Goal: Transaction & Acquisition: Purchase product/service

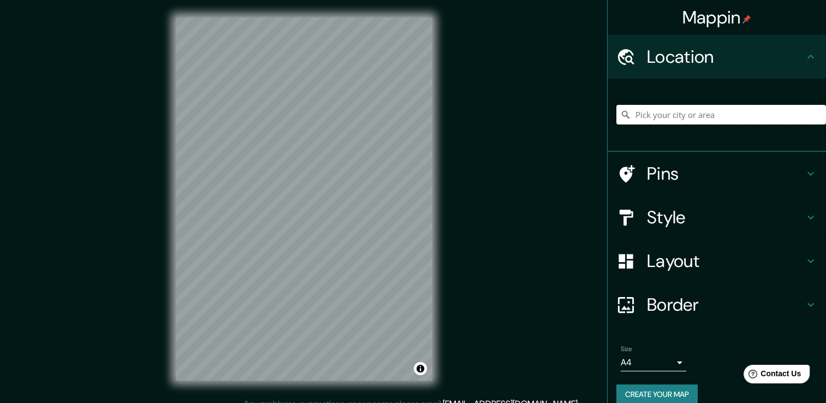
click at [637, 122] on input "Pick your city or area" at bounding box center [722, 115] width 210 height 20
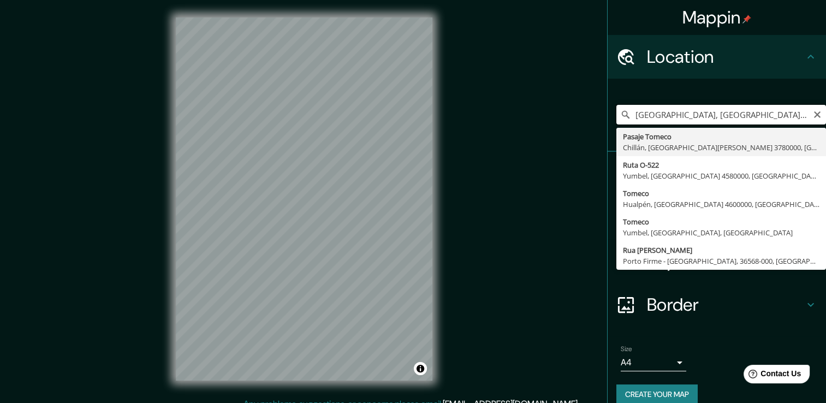
click at [650, 117] on input "[GEOGRAPHIC_DATA], [GEOGRAPHIC_DATA], [GEOGRAPHIC_DATA]" at bounding box center [722, 115] width 210 height 20
type input "[GEOGRAPHIC_DATA], [GEOGRAPHIC_DATA], [GEOGRAPHIC_DATA]"
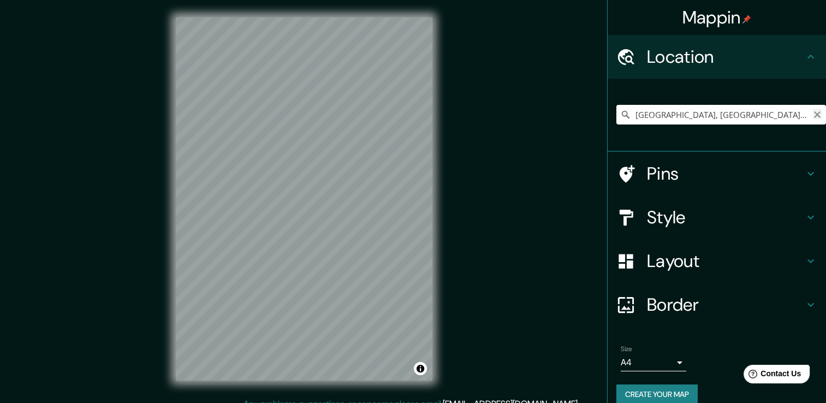
click at [814, 114] on icon "Clear" at bounding box center [817, 114] width 7 height 7
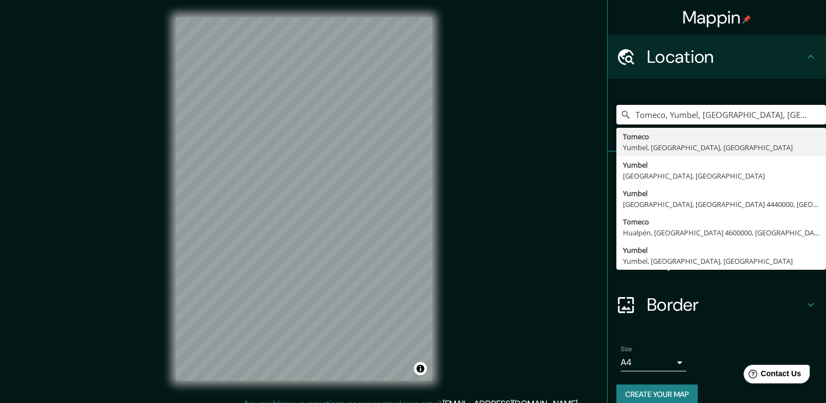
type input "Tomeco, Yumbel, [GEOGRAPHIC_DATA], [GEOGRAPHIC_DATA]"
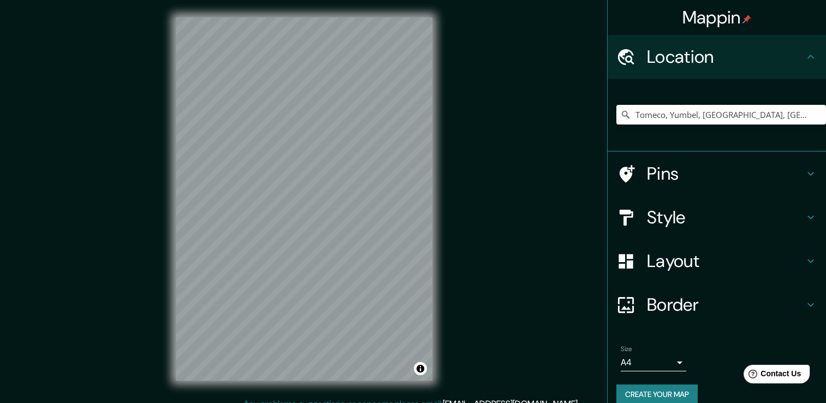
click at [669, 364] on body "Mappin Location [GEOGRAPHIC_DATA], [GEOGRAPHIC_DATA], [GEOGRAPHIC_DATA], [GEOGR…" at bounding box center [413, 201] width 826 height 403
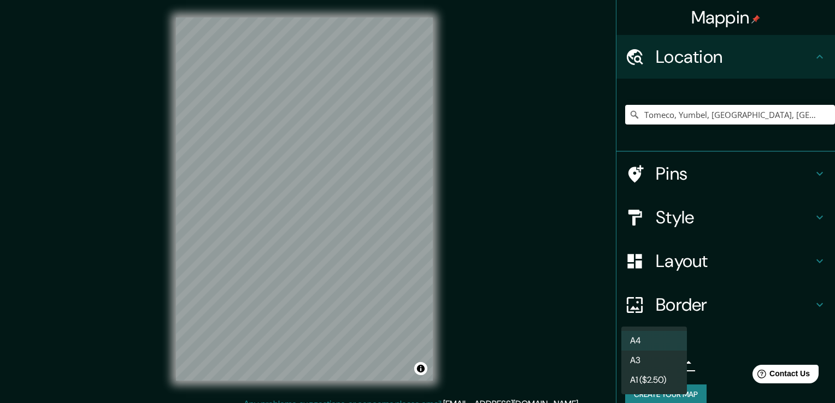
click at [714, 370] on div at bounding box center [417, 201] width 835 height 403
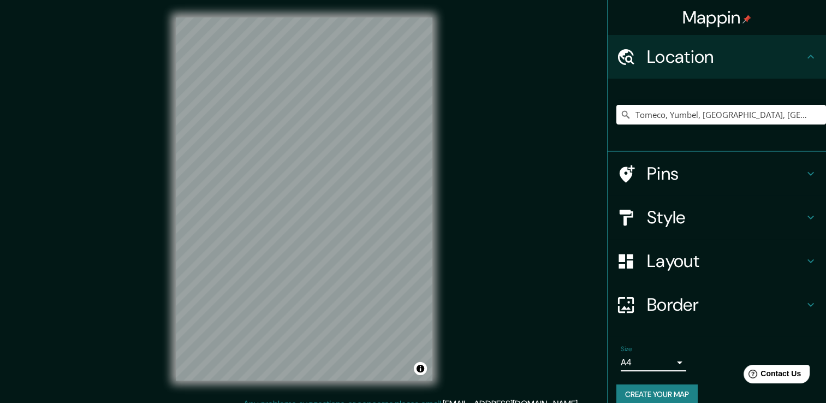
click at [648, 182] on h4 "Pins" at bounding box center [725, 174] width 157 height 22
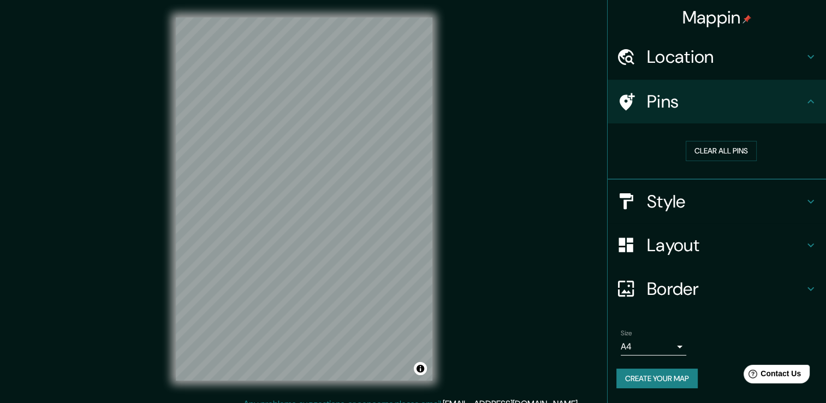
click at [732, 105] on h4 "Pins" at bounding box center [725, 102] width 157 height 22
click at [724, 147] on button "Clear all pins" at bounding box center [721, 151] width 71 height 20
click at [707, 145] on button "Clear all pins" at bounding box center [721, 151] width 71 height 20
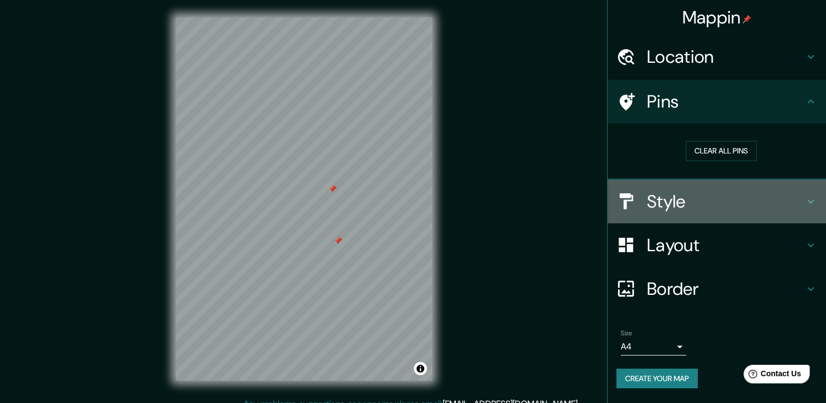
click at [651, 191] on h4 "Style" at bounding box center [725, 202] width 157 height 22
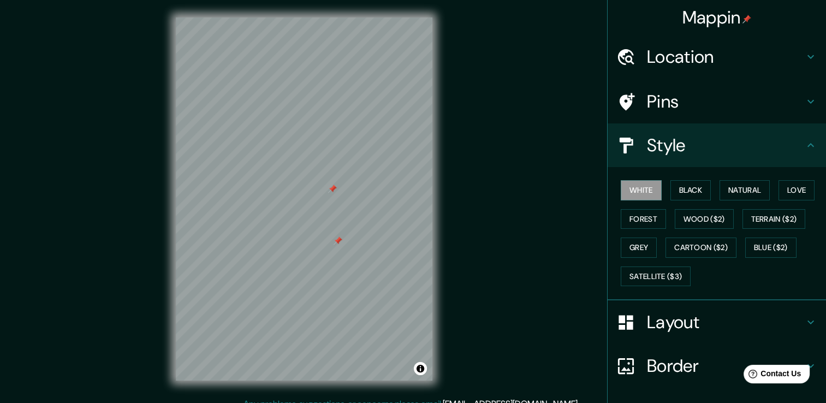
click at [670, 104] on h4 "Pins" at bounding box center [725, 102] width 157 height 22
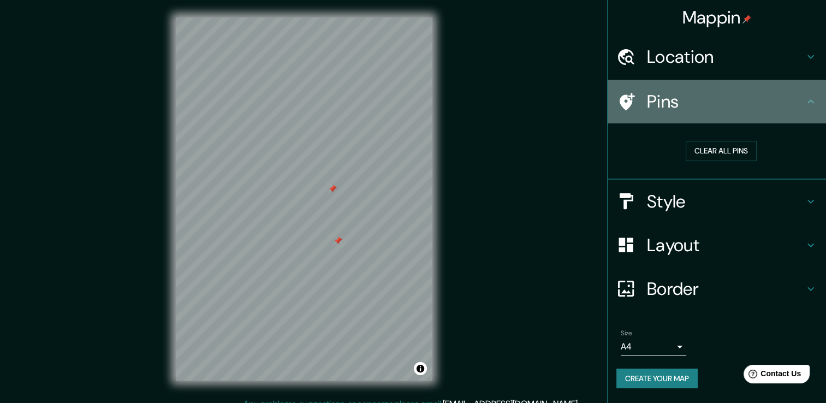
click at [670, 104] on h4 "Pins" at bounding box center [725, 102] width 157 height 22
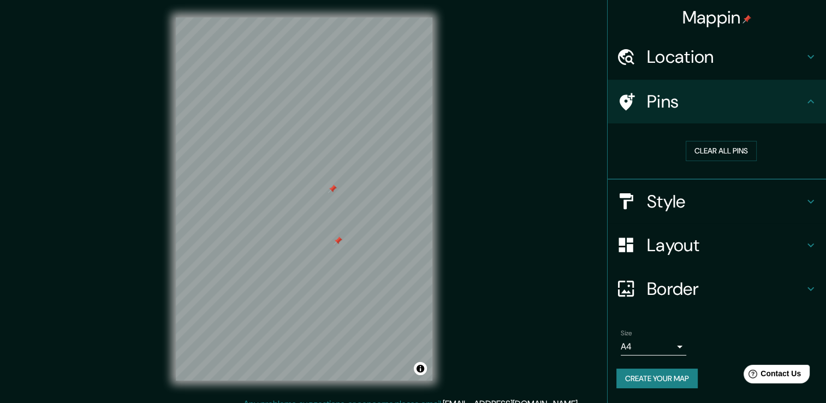
click at [676, 61] on h4 "Location" at bounding box center [725, 57] width 157 height 22
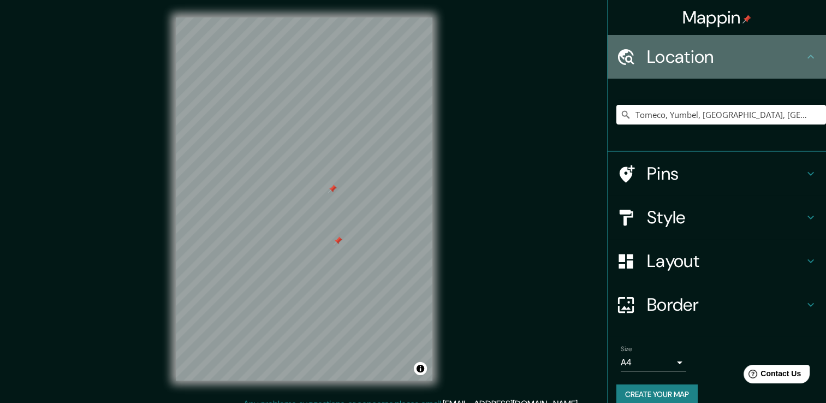
click at [675, 58] on h4 "Location" at bounding box center [725, 57] width 157 height 22
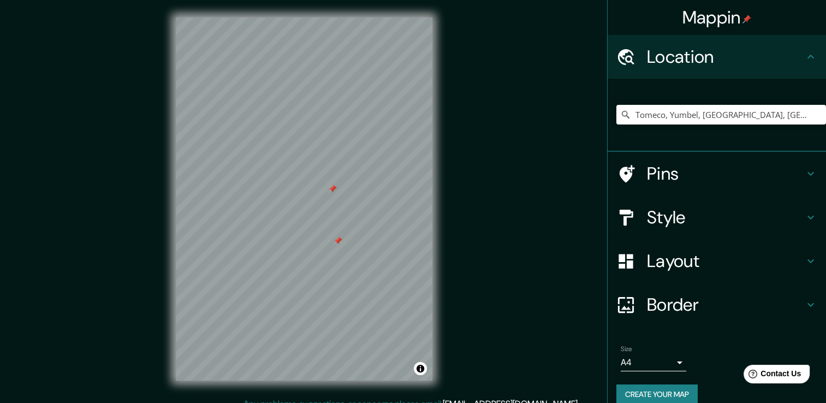
click at [662, 173] on h4 "Pins" at bounding box center [725, 174] width 157 height 22
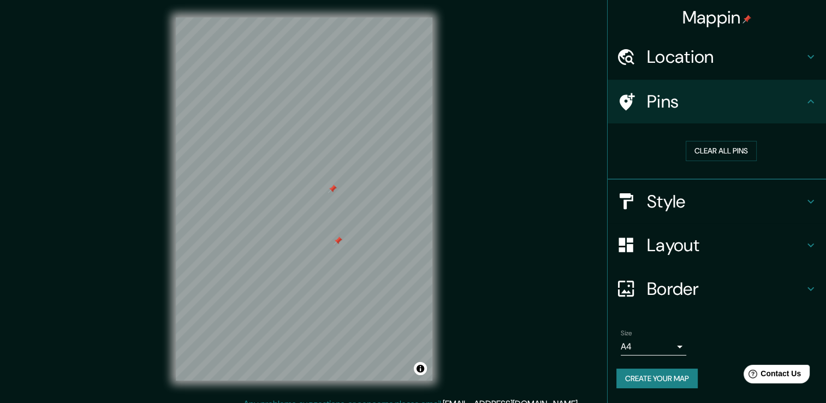
click at [690, 196] on h4 "Style" at bounding box center [725, 202] width 157 height 22
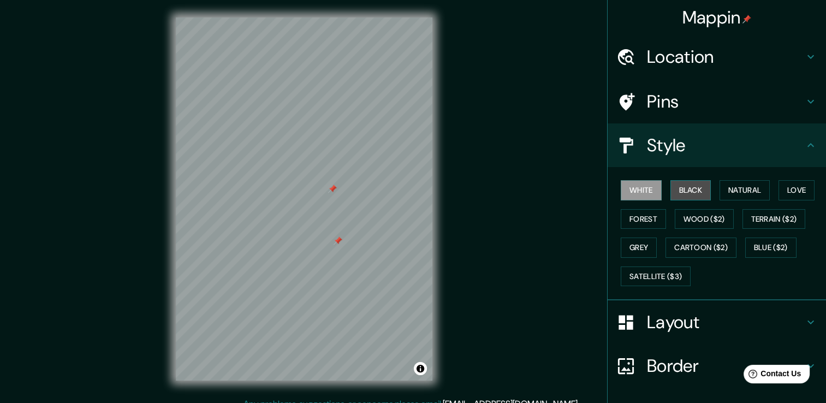
click at [688, 191] on button "Black" at bounding box center [691, 190] width 41 height 20
click at [333, 190] on div at bounding box center [332, 189] width 9 height 9
click at [336, 235] on div at bounding box center [338, 235] width 9 height 9
drag, startPoint x: 339, startPoint y: 232, endPoint x: 320, endPoint y: 241, distance: 22.0
click at [320, 241] on div at bounding box center [318, 245] width 9 height 9
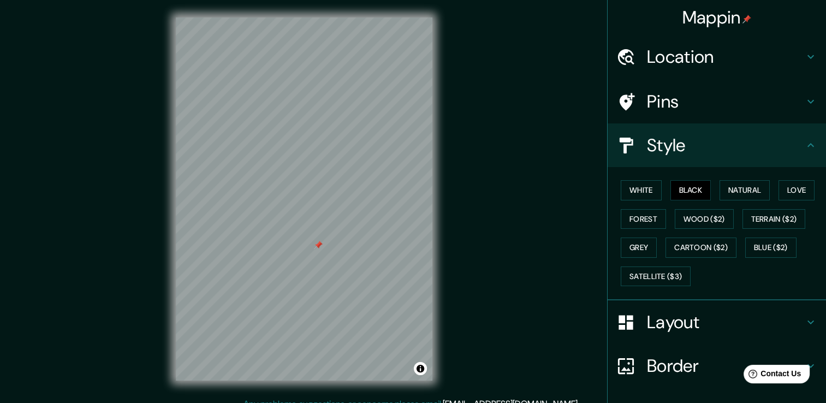
click at [317, 244] on div at bounding box center [318, 245] width 9 height 9
click at [662, 110] on h4 "Pins" at bounding box center [725, 102] width 157 height 22
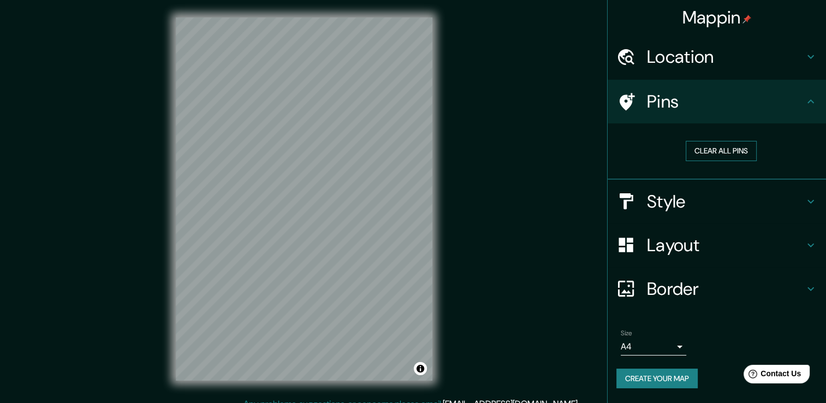
click at [697, 148] on button "Clear all pins" at bounding box center [721, 151] width 71 height 20
click at [675, 204] on h4 "Style" at bounding box center [725, 202] width 157 height 22
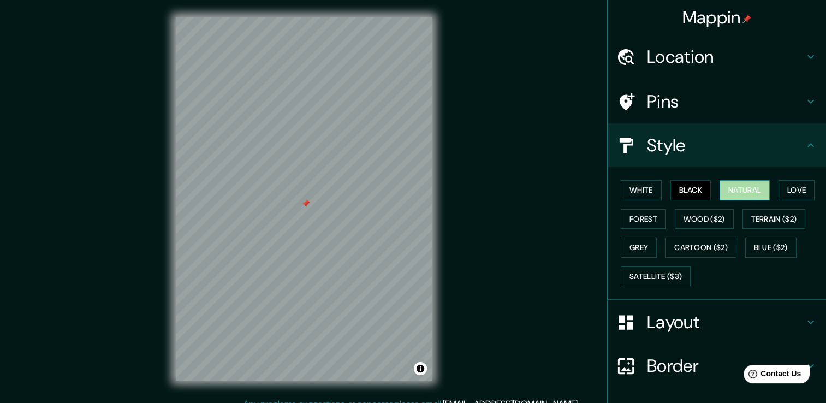
click at [727, 191] on button "Natural" at bounding box center [745, 190] width 50 height 20
click at [795, 191] on button "Love" at bounding box center [797, 190] width 36 height 20
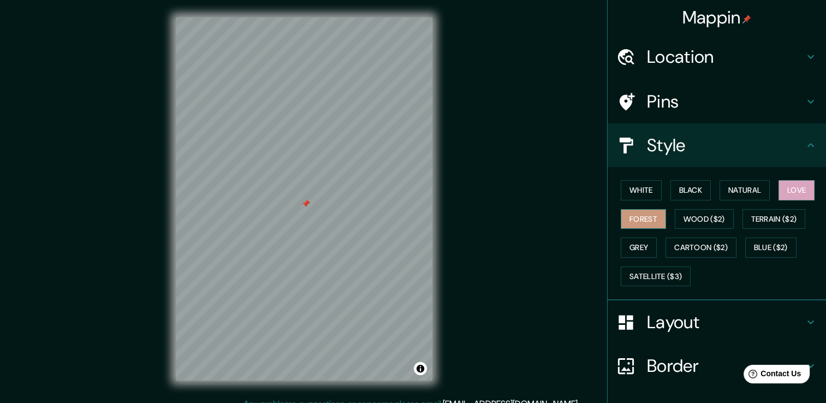
click at [648, 224] on button "Forest" at bounding box center [643, 219] width 45 height 20
click at [702, 217] on button "Wood ($2)" at bounding box center [704, 219] width 59 height 20
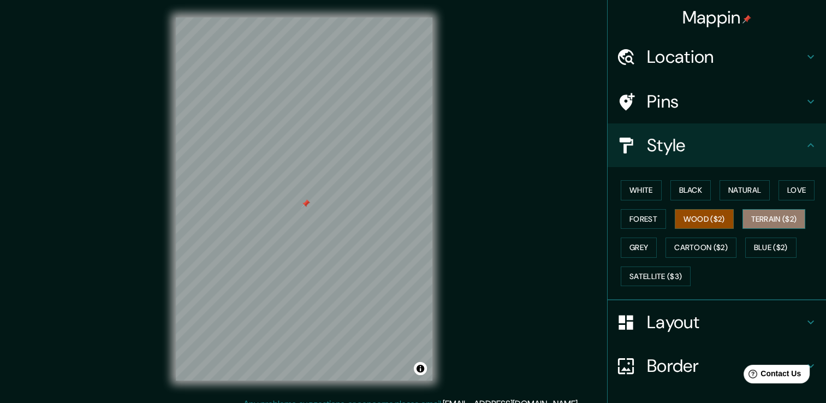
click at [752, 221] on button "Terrain ($2)" at bounding box center [774, 219] width 63 height 20
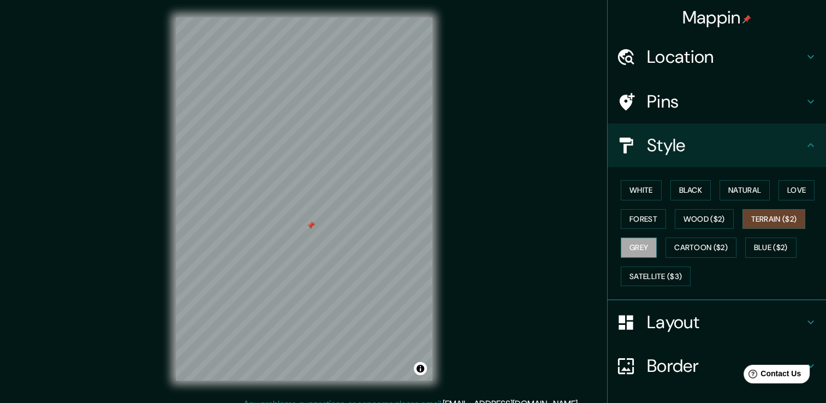
click at [642, 246] on button "Grey" at bounding box center [639, 248] width 36 height 20
click at [704, 246] on button "Cartoon ($2)" at bounding box center [701, 248] width 71 height 20
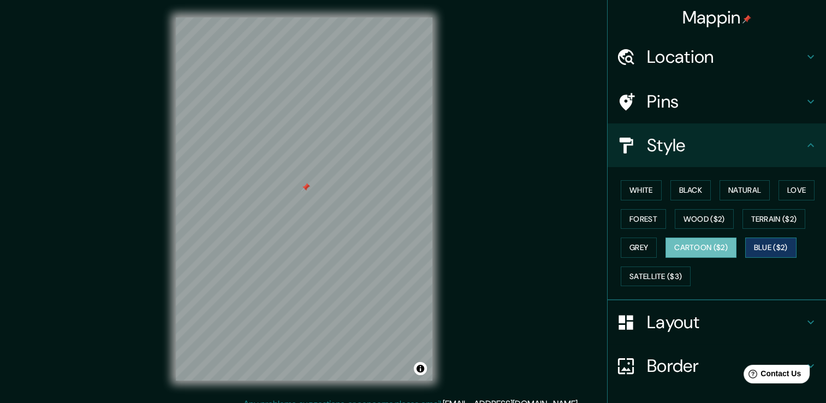
click at [768, 251] on button "Blue ($2)" at bounding box center [771, 248] width 51 height 20
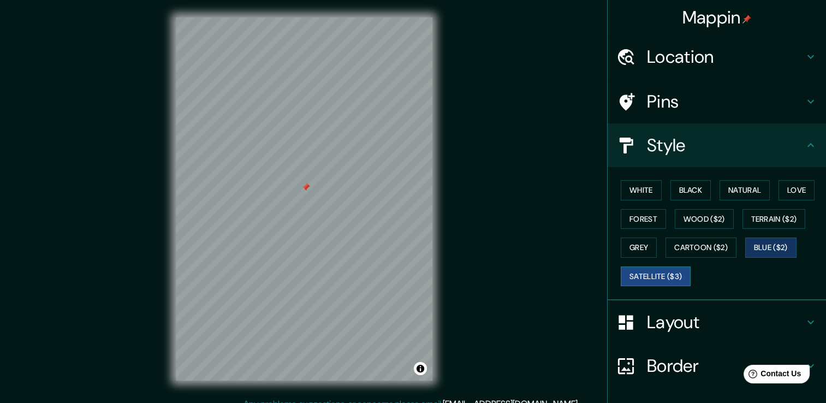
click at [639, 278] on button "Satellite ($3)" at bounding box center [656, 277] width 70 height 20
click at [644, 189] on button "White" at bounding box center [641, 190] width 41 height 20
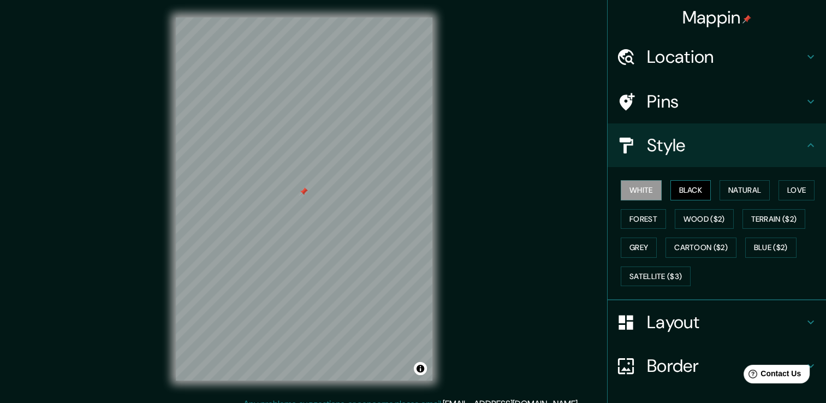
click at [690, 186] on button "Black" at bounding box center [691, 190] width 41 height 20
click at [631, 188] on button "White" at bounding box center [641, 190] width 41 height 20
click at [670, 316] on h4 "Layout" at bounding box center [725, 322] width 157 height 22
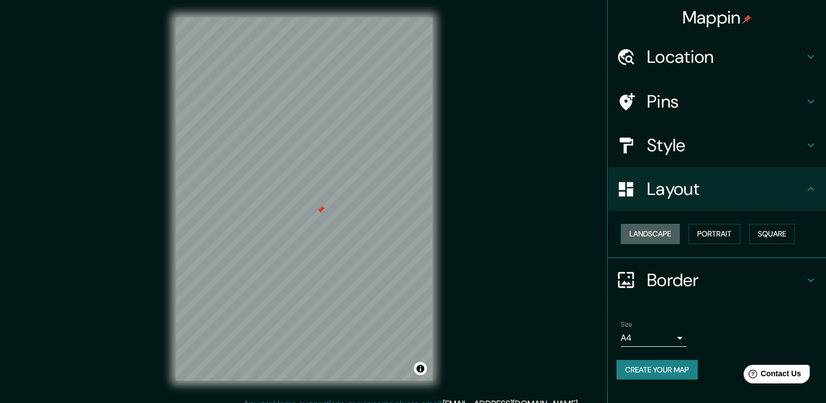
click at [649, 232] on button "Landscape" at bounding box center [650, 234] width 59 height 20
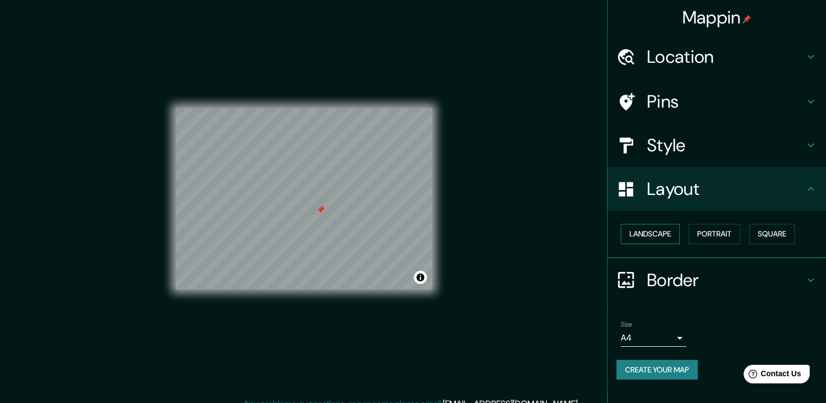
click at [649, 232] on button "Landscape" at bounding box center [650, 234] width 59 height 20
click at [717, 230] on button "Portrait" at bounding box center [715, 234] width 52 height 20
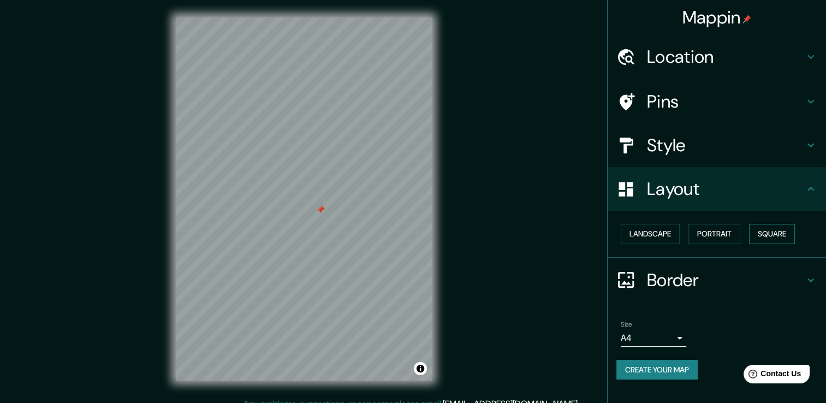
click at [752, 231] on button "Square" at bounding box center [772, 234] width 46 height 20
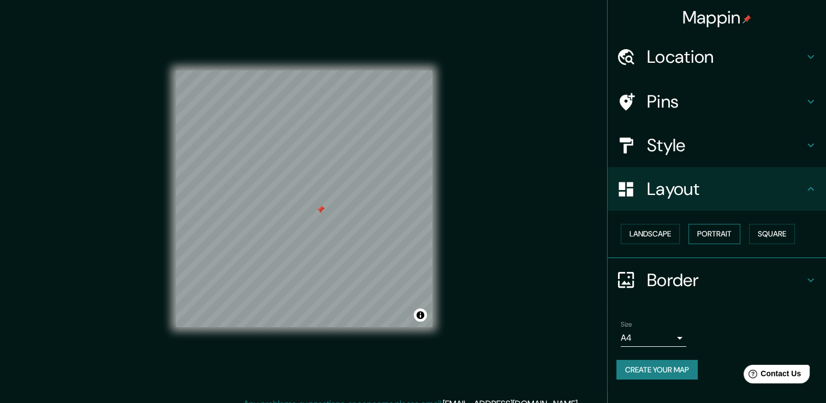
click at [714, 239] on button "Portrait" at bounding box center [715, 234] width 52 height 20
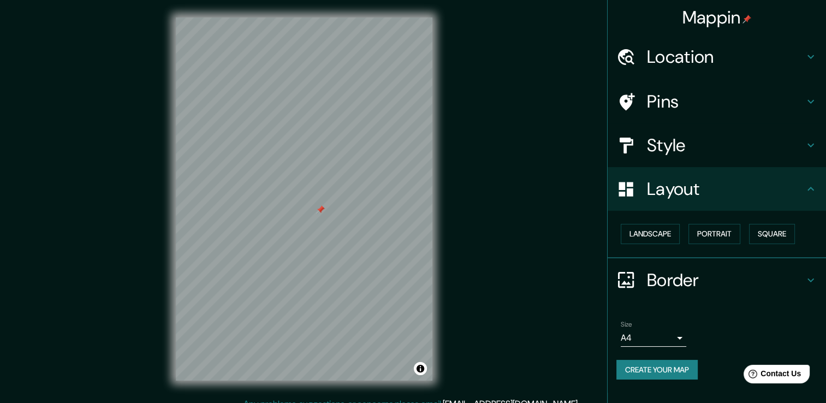
click at [675, 196] on h4 "Layout" at bounding box center [725, 189] width 157 height 22
click at [661, 296] on div "Border" at bounding box center [717, 280] width 218 height 44
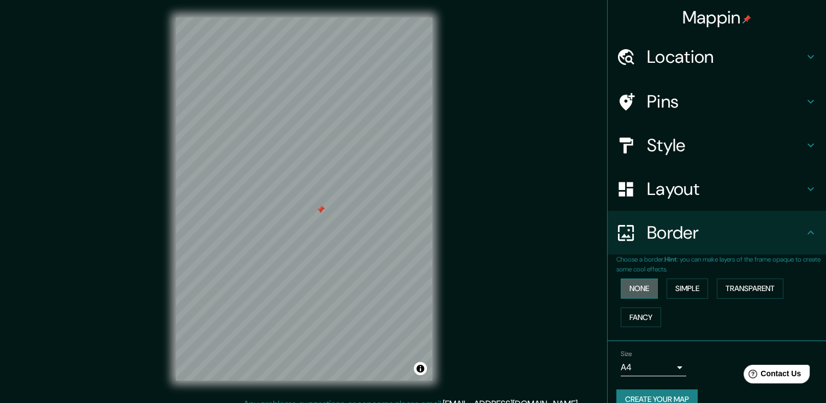
click at [634, 288] on button "None" at bounding box center [639, 289] width 37 height 20
click at [636, 288] on button "None" at bounding box center [639, 289] width 37 height 20
click at [678, 292] on button "Simple" at bounding box center [688, 289] width 42 height 20
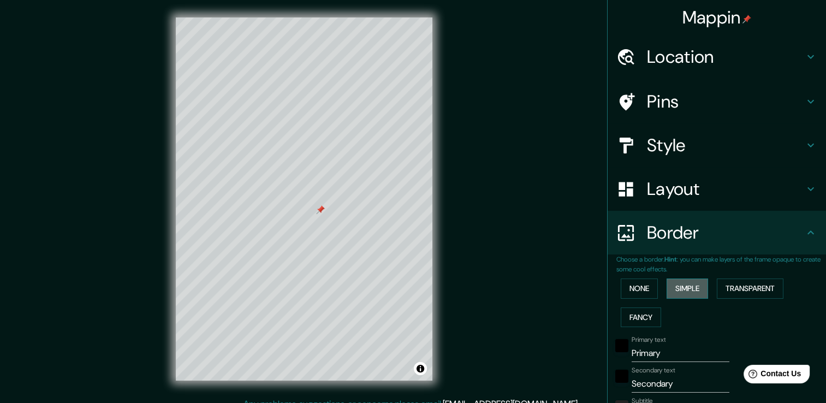
click at [678, 292] on button "Simple" at bounding box center [688, 289] width 42 height 20
type input "38"
click at [717, 291] on button "Transparent" at bounding box center [750, 289] width 67 height 20
click at [641, 318] on button "Fancy" at bounding box center [641, 317] width 40 height 20
click at [628, 287] on button "None" at bounding box center [639, 289] width 37 height 20
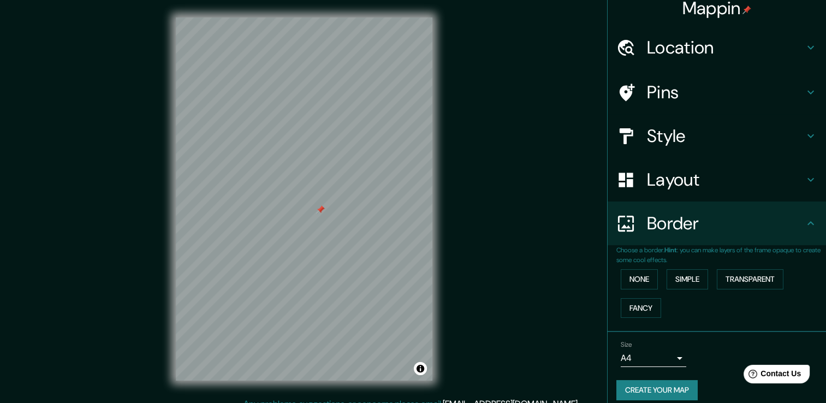
scroll to position [18, 0]
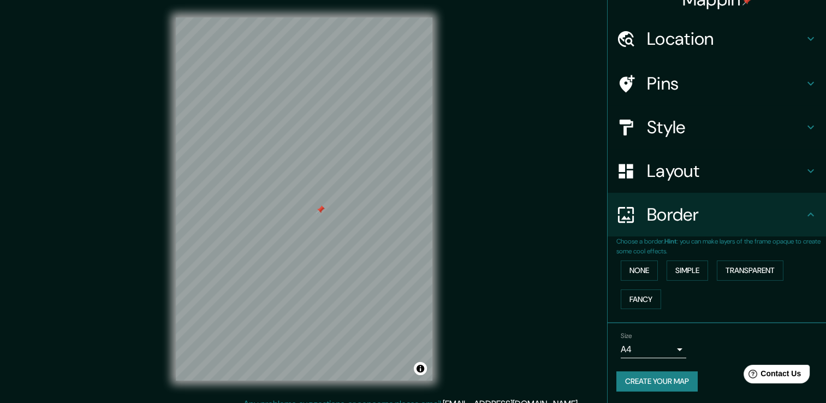
click at [804, 212] on icon at bounding box center [810, 214] width 13 height 13
click at [676, 382] on button "Create your map" at bounding box center [657, 381] width 81 height 20
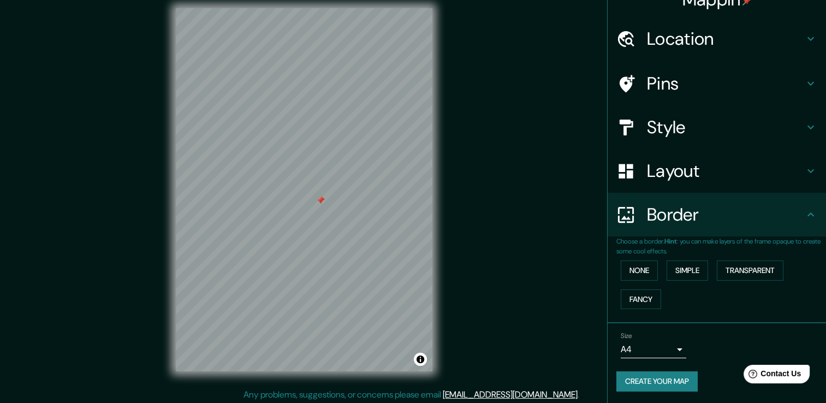
scroll to position [12, 0]
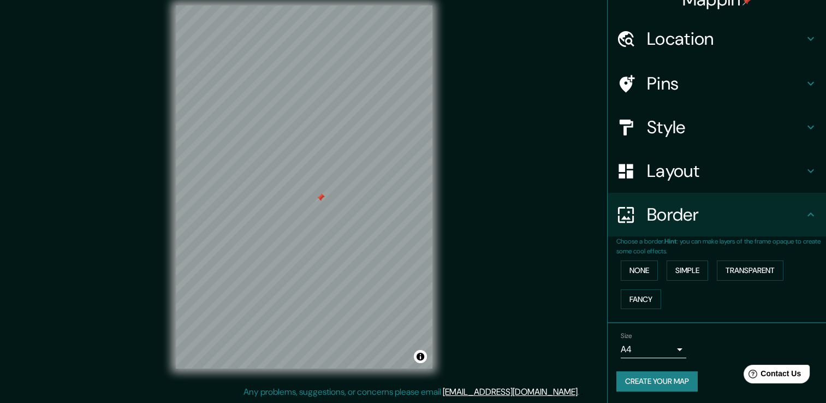
drag, startPoint x: 462, startPoint y: 242, endPoint x: 699, endPoint y: 340, distance: 257.1
click at [699, 340] on div "Size A4 single" at bounding box center [717, 345] width 201 height 35
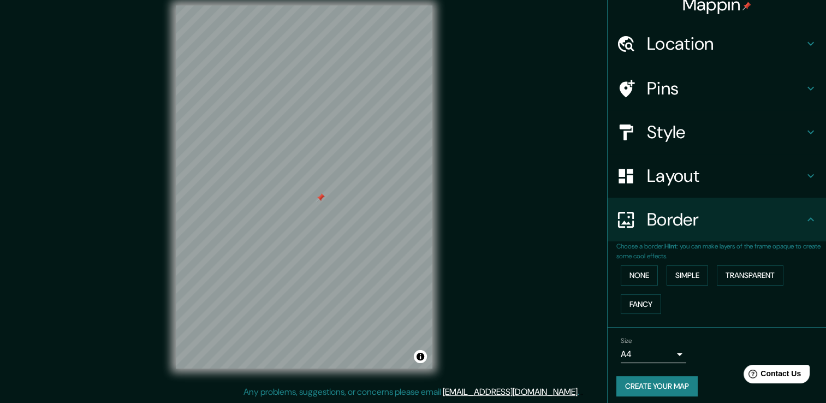
scroll to position [18, 0]
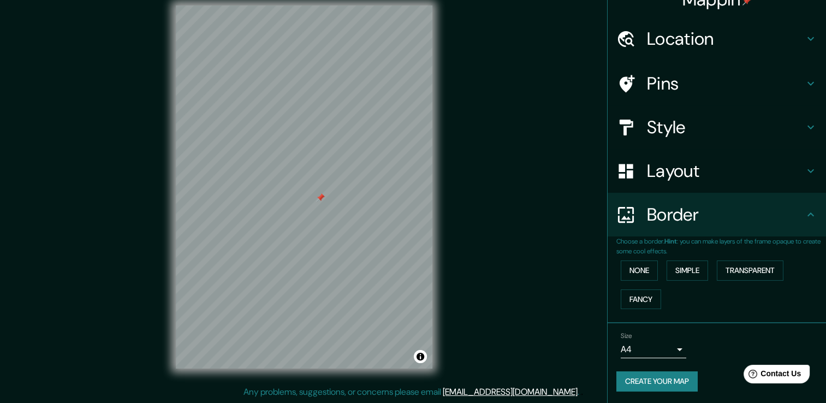
click at [642, 381] on button "Create your map" at bounding box center [657, 381] width 81 height 20
click at [422, 359] on button "Toggle attribution" at bounding box center [420, 356] width 13 height 13
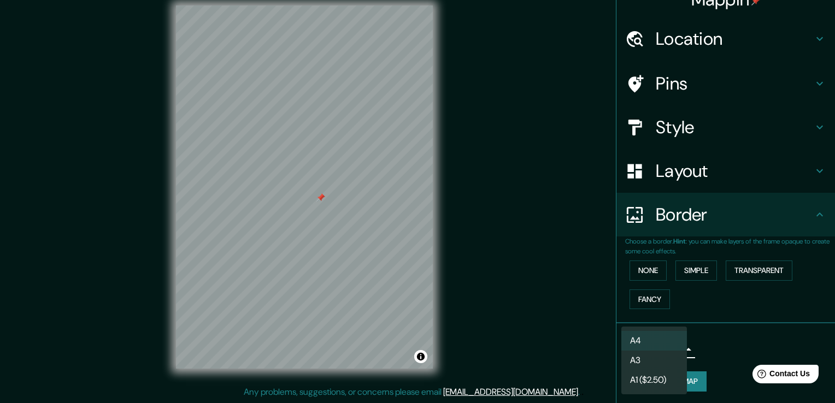
click at [665, 347] on body "Mappin Location [GEOGRAPHIC_DATA], [GEOGRAPHIC_DATA], [GEOGRAPHIC_DATA], [GEOGR…" at bounding box center [417, 189] width 835 height 403
click at [652, 369] on li "A3" at bounding box center [654, 361] width 66 height 20
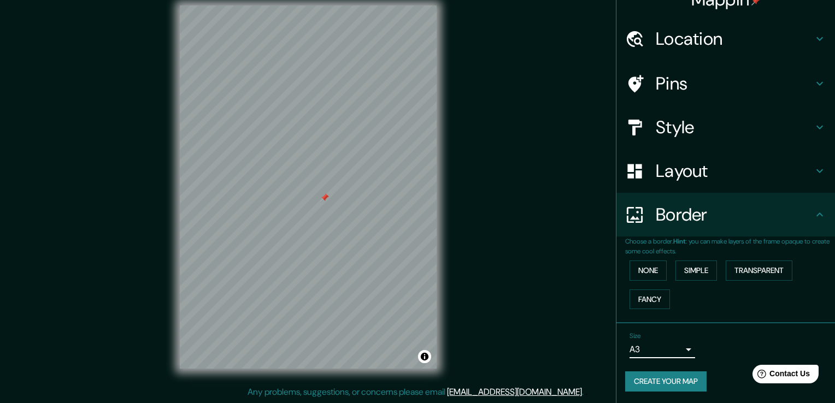
click at [649, 351] on body "Mappin Location [GEOGRAPHIC_DATA], [GEOGRAPHIC_DATA], [GEOGRAPHIC_DATA], [GEOGR…" at bounding box center [417, 189] width 835 height 403
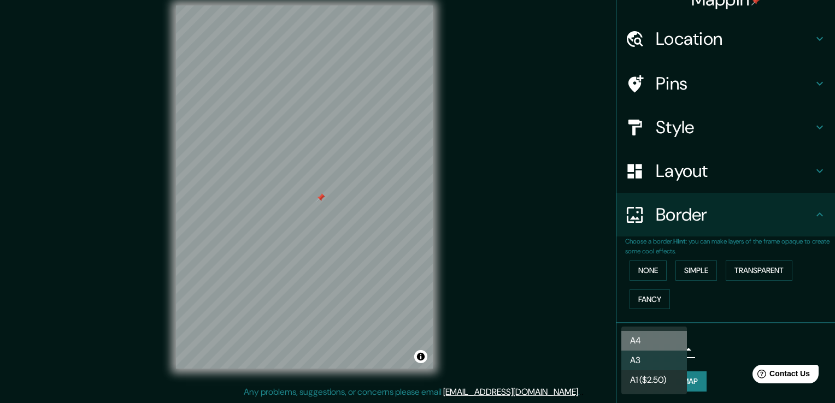
click at [647, 343] on li "A4" at bounding box center [654, 341] width 66 height 20
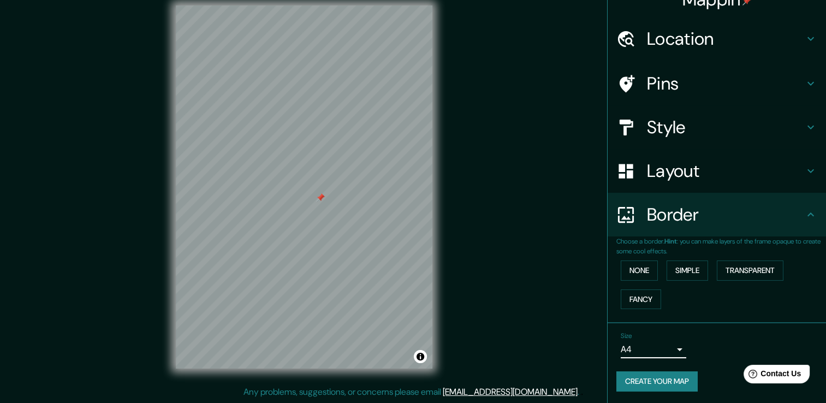
click at [653, 380] on button "Create your map" at bounding box center [657, 381] width 81 height 20
click at [707, 371] on div "Create your map" at bounding box center [717, 381] width 201 height 20
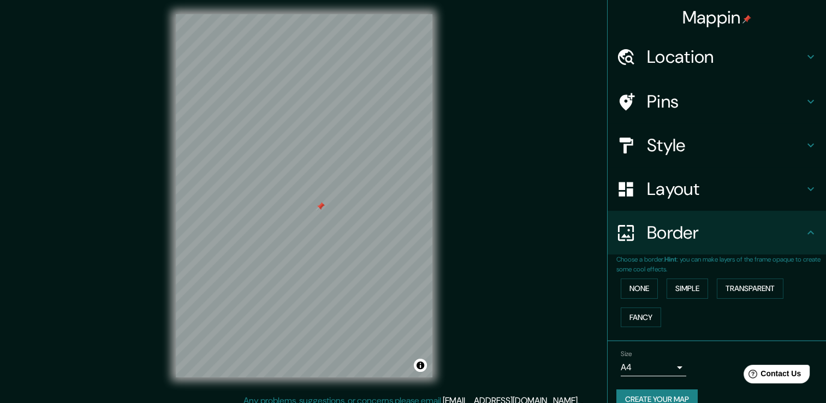
scroll to position [0, 0]
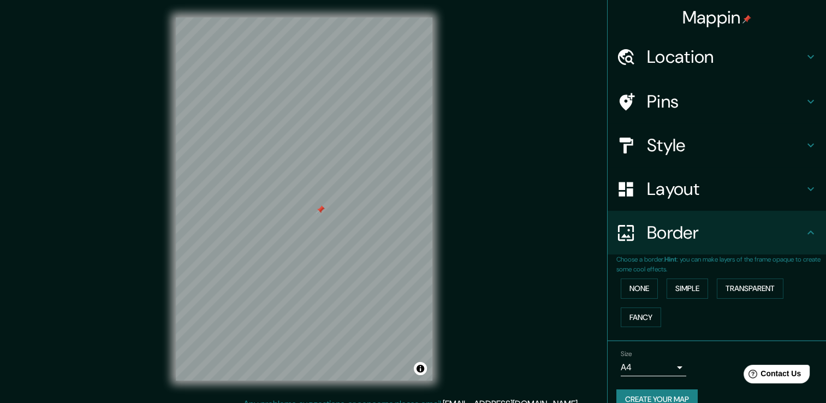
click at [638, 141] on div "Style" at bounding box center [717, 145] width 218 height 44
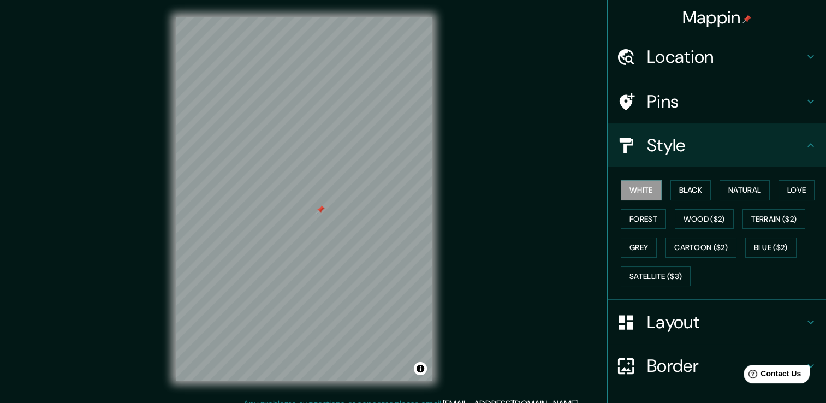
click at [647, 141] on h4 "Style" at bounding box center [725, 145] width 157 height 22
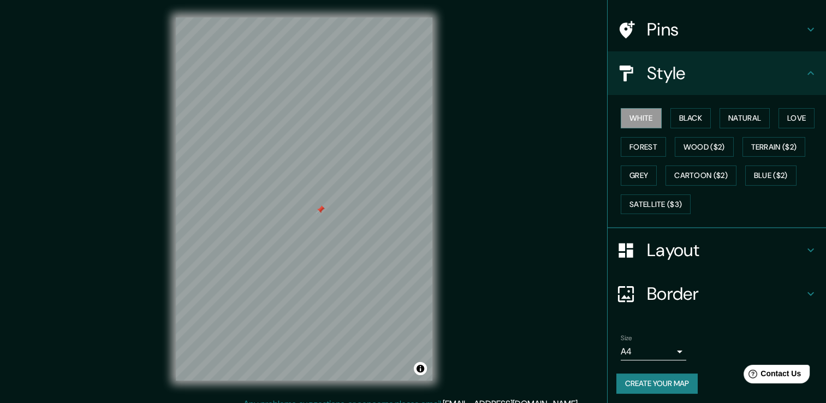
scroll to position [74, 0]
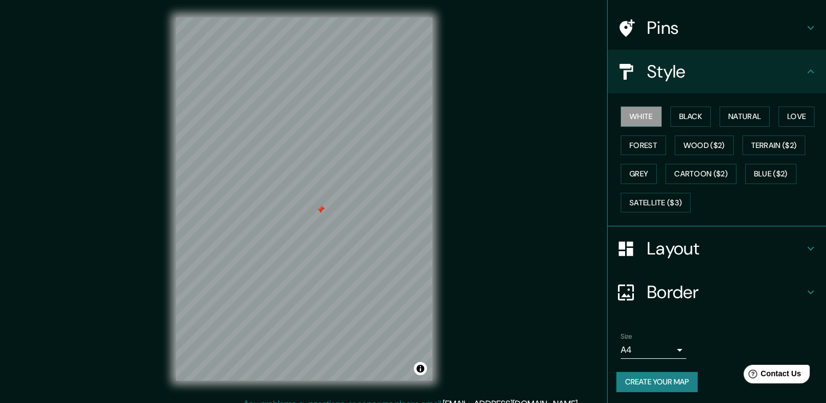
click at [626, 382] on button "Create your map" at bounding box center [657, 382] width 81 height 20
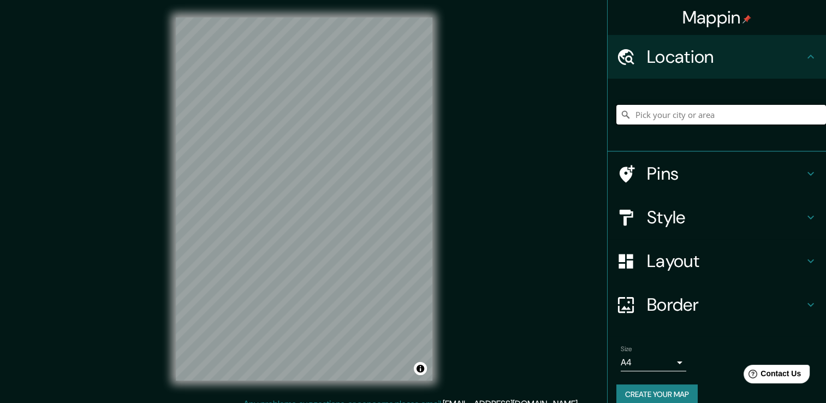
click at [642, 116] on input "Pick your city or area" at bounding box center [722, 115] width 210 height 20
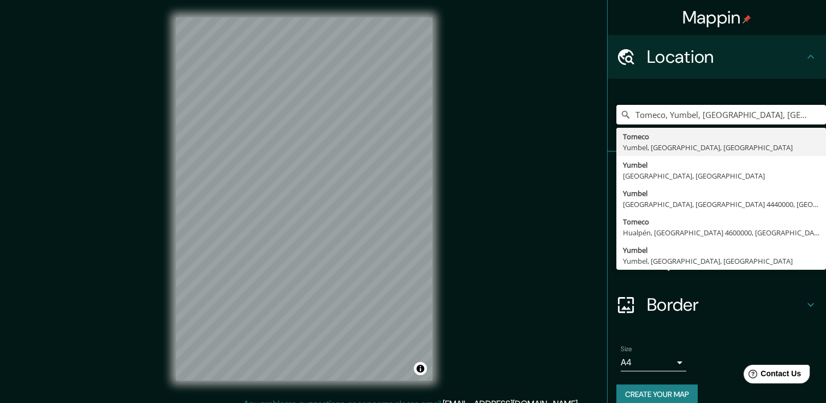
type input "Tomeco, Yumbel, [GEOGRAPHIC_DATA], [GEOGRAPHIC_DATA]"
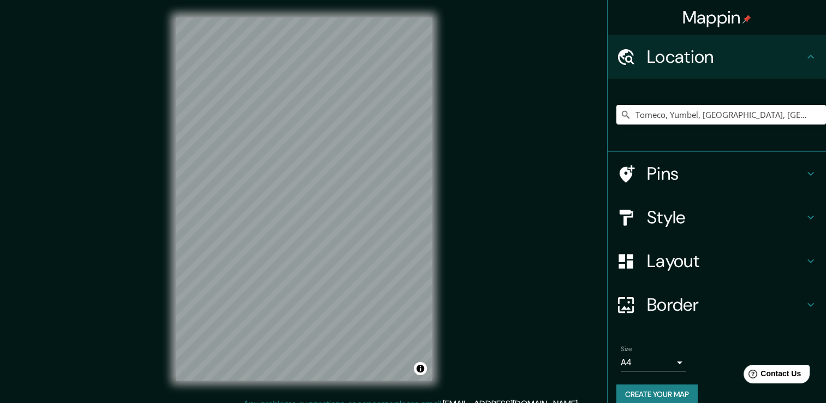
scroll to position [3, 0]
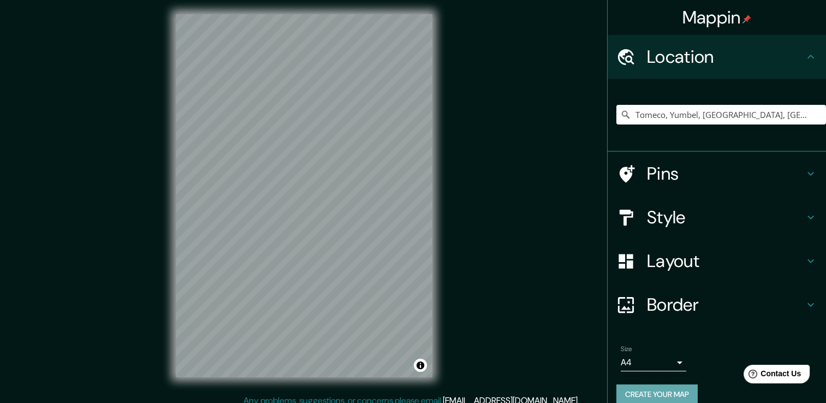
click at [666, 399] on button "Create your map" at bounding box center [657, 394] width 81 height 20
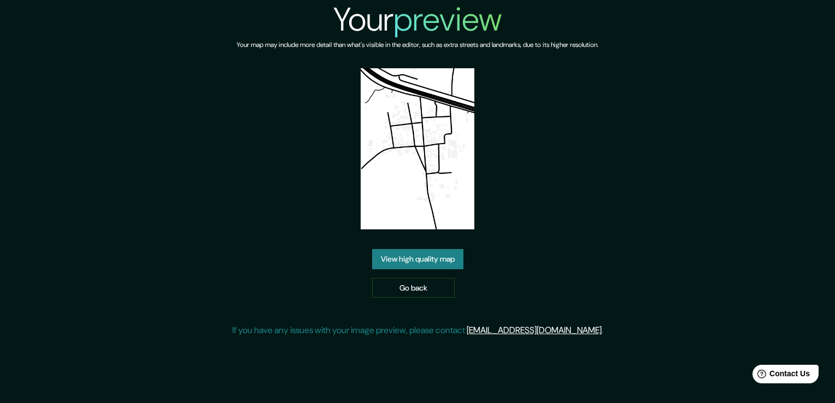
click at [402, 257] on link "View high quality map" at bounding box center [417, 259] width 91 height 20
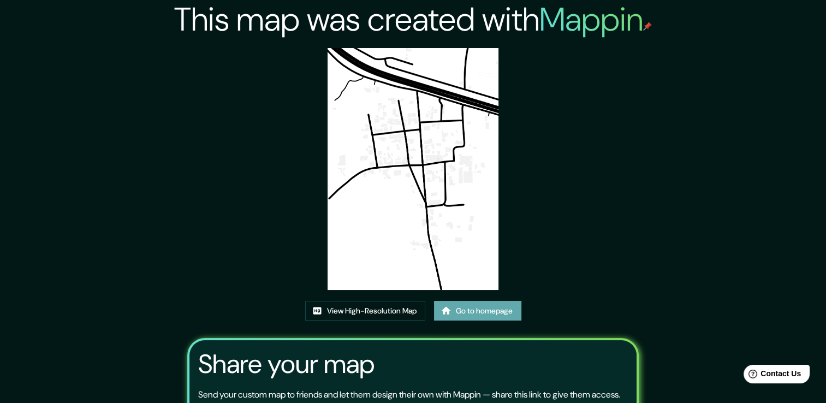
click at [464, 309] on link "Go to homepage" at bounding box center [477, 311] width 87 height 20
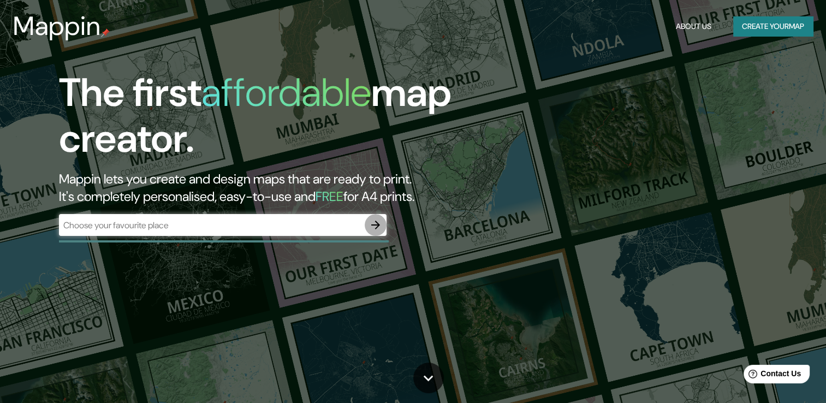
click at [376, 222] on icon "button" at bounding box center [375, 225] width 9 height 9
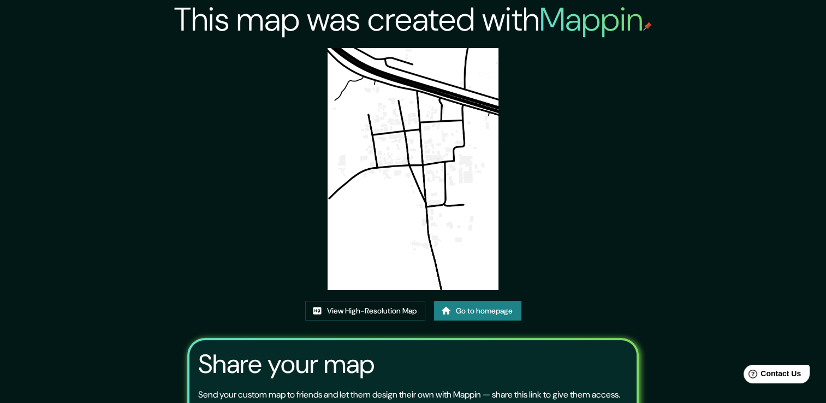
click at [359, 71] on img at bounding box center [413, 169] width 171 height 242
click at [384, 306] on link "View High-Resolution Map" at bounding box center [365, 311] width 120 height 20
click at [333, 312] on link "View High-Resolution Map" at bounding box center [365, 311] width 120 height 20
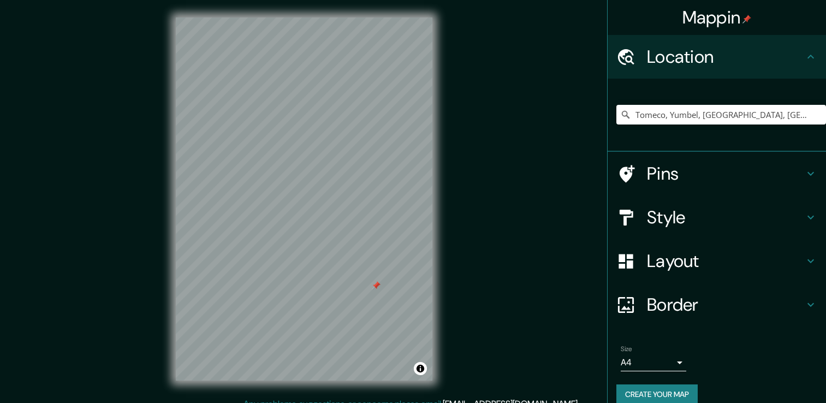
scroll to position [3, 0]
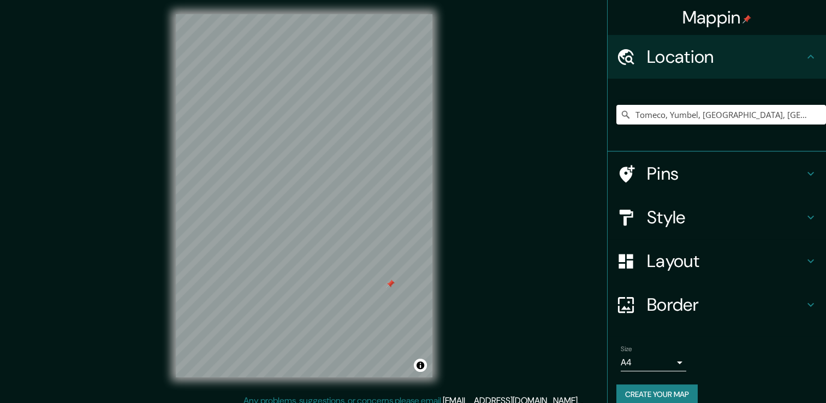
drag, startPoint x: 376, startPoint y: 286, endPoint x: 390, endPoint y: 287, distance: 14.3
click at [390, 287] on div at bounding box center [390, 284] width 9 height 9
click at [387, 283] on div at bounding box center [390, 284] width 9 height 9
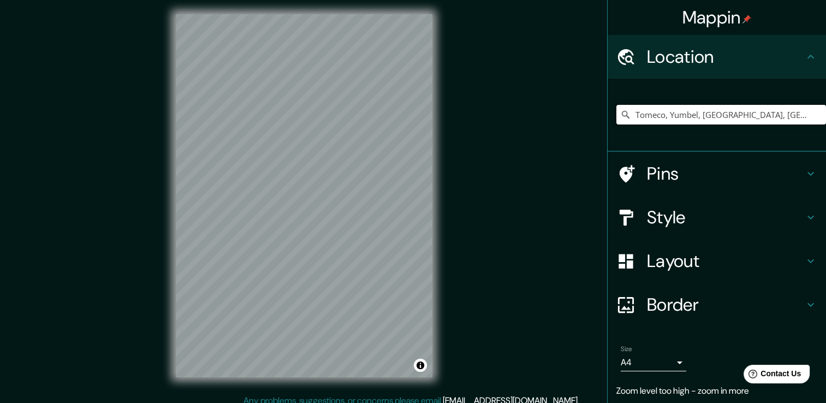
click at [699, 112] on input "Tomeco, Yumbel, Región del Biobío, Chile" at bounding box center [722, 115] width 210 height 20
click at [800, 110] on input "Tomeco, Yumbel, Región del Biobío, Chile" at bounding box center [722, 115] width 210 height 20
drag, startPoint x: 798, startPoint y: 111, endPoint x: 596, endPoint y: 122, distance: 202.4
click at [596, 122] on div "Mappin Location Tomeco, Yumbel, Región del Biobío, Chile Pins Style Layout Bord…" at bounding box center [413, 204] width 826 height 415
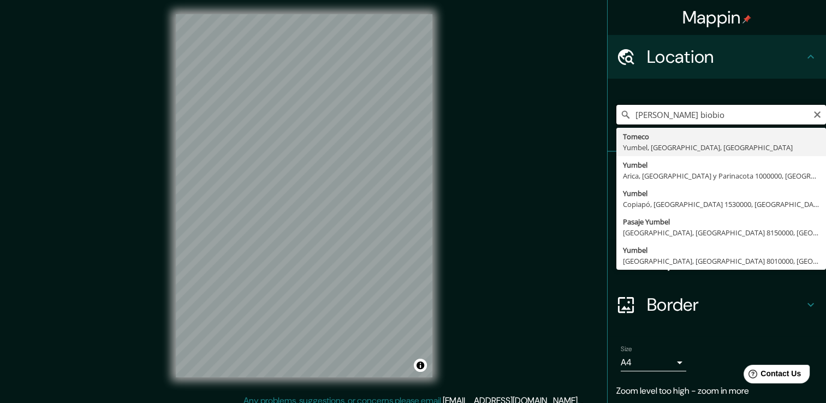
type input "Tomeco, Yumbel, Región del Biobío, Chile"
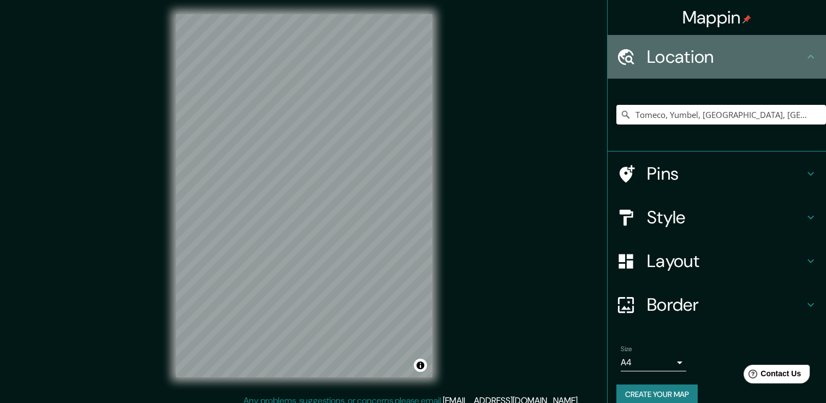
click at [670, 54] on h4 "Location" at bounding box center [725, 57] width 157 height 22
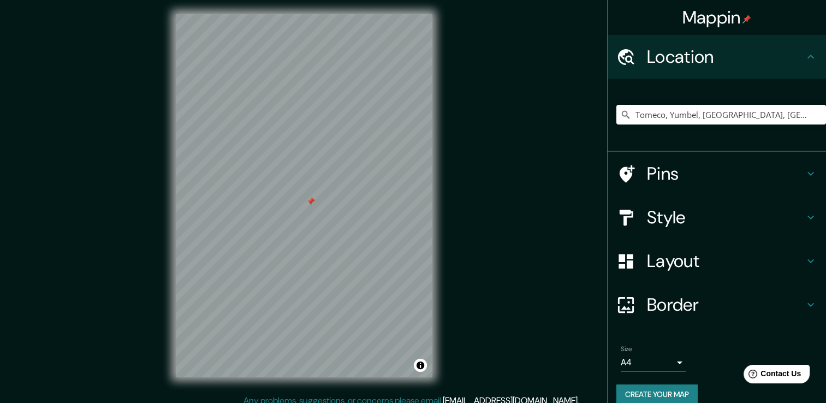
click at [311, 203] on div at bounding box center [310, 201] width 9 height 9
click at [642, 388] on button "Create your map" at bounding box center [657, 394] width 81 height 20
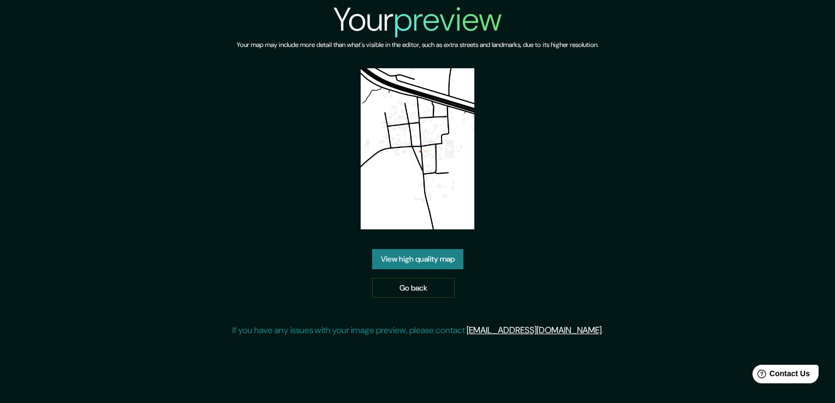
click at [409, 260] on link "View high quality map" at bounding box center [417, 259] width 91 height 20
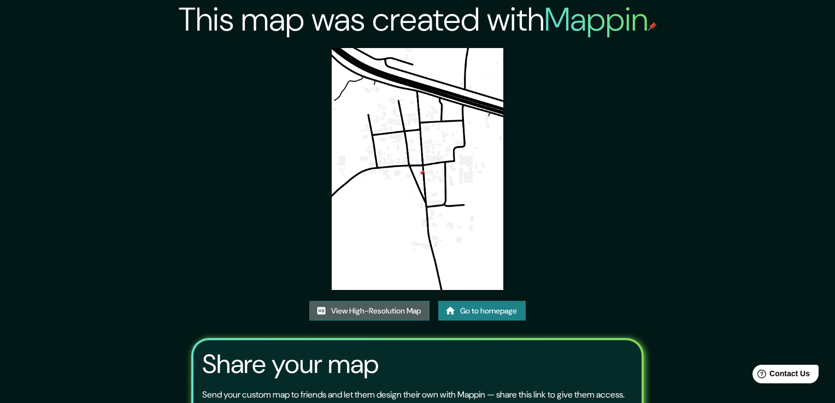
click at [412, 301] on link "View High-Resolution Map" at bounding box center [369, 311] width 120 height 20
